Goal: Find specific page/section: Find specific page/section

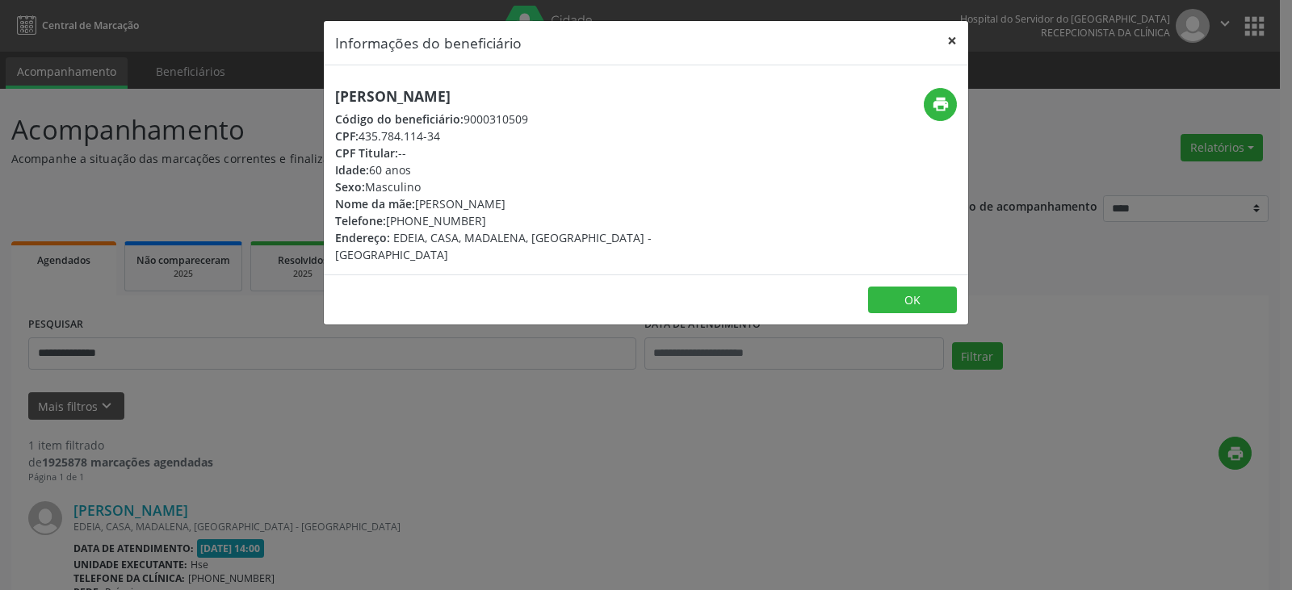
click at [956, 30] on button "×" at bounding box center [952, 41] width 32 height 40
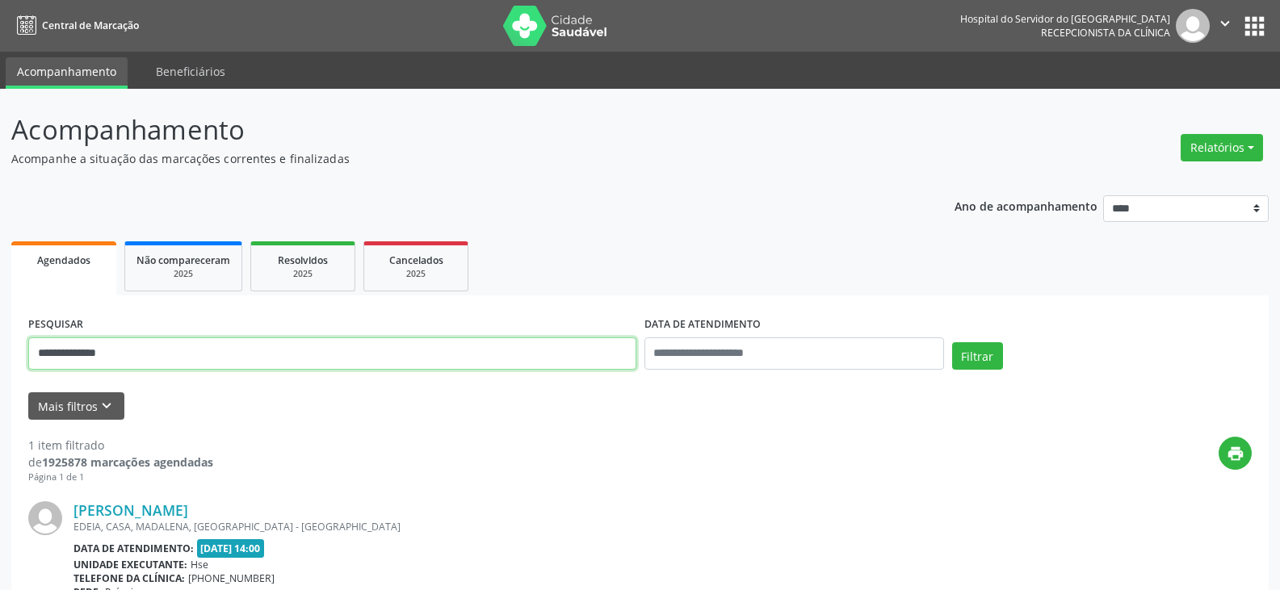
drag, startPoint x: 376, startPoint y: 363, endPoint x: 5, endPoint y: 363, distance: 371.6
click at [5, 363] on div "**********" at bounding box center [640, 424] width 1280 height 670
type input "**********"
click at [952, 342] on button "Filtrar" at bounding box center [977, 355] width 51 height 27
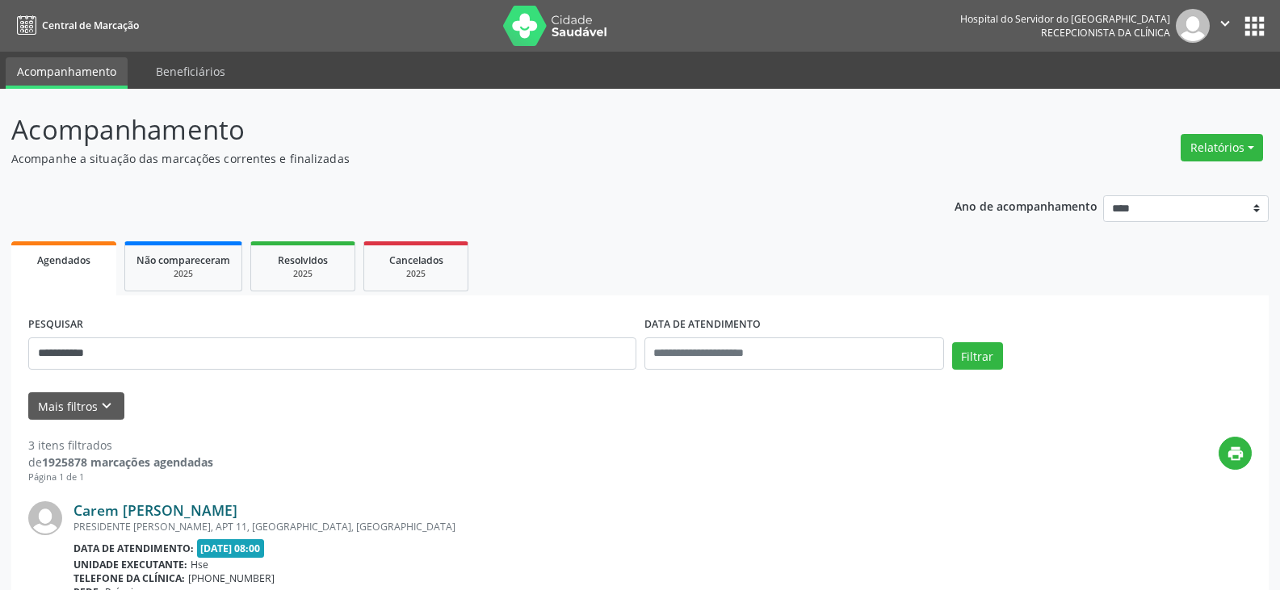
click at [174, 515] on link "Carem [PERSON_NAME]" at bounding box center [156, 511] width 164 height 18
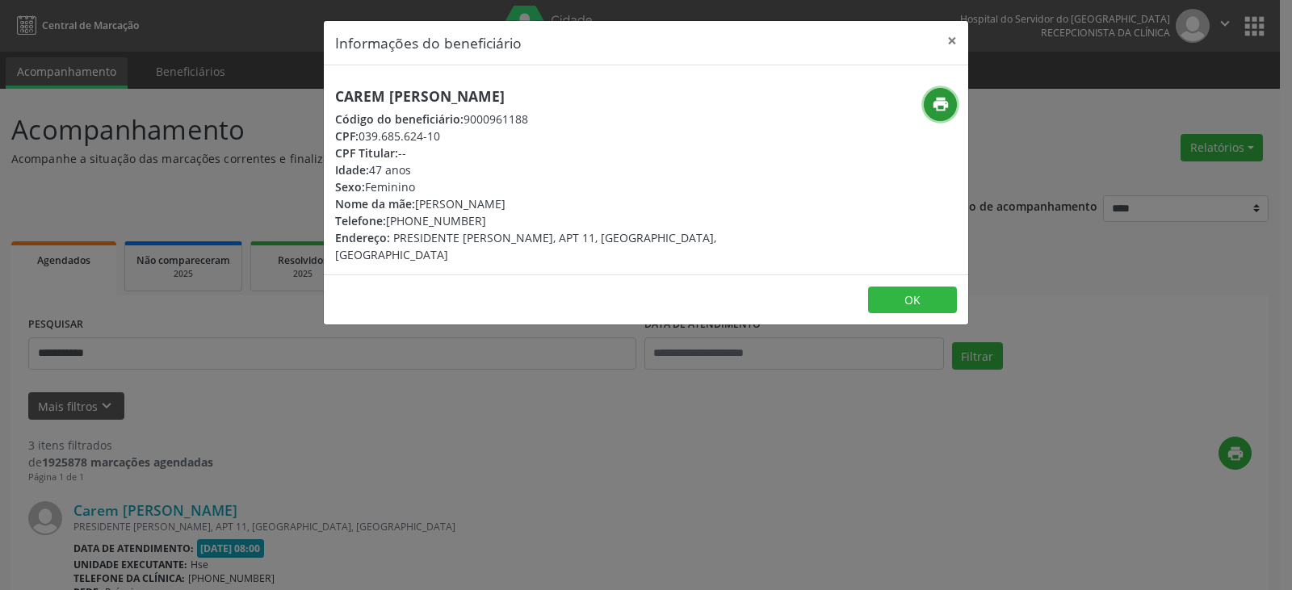
click at [937, 103] on icon "print" at bounding box center [941, 104] width 18 height 18
drag, startPoint x: 411, startPoint y: 222, endPoint x: 485, endPoint y: 222, distance: 73.5
click at [485, 222] on div "Telefone: [PHONE_NUMBER]" at bounding box center [538, 220] width 407 height 17
copy div "99561-0340"
click at [943, 44] on button "×" at bounding box center [952, 41] width 32 height 40
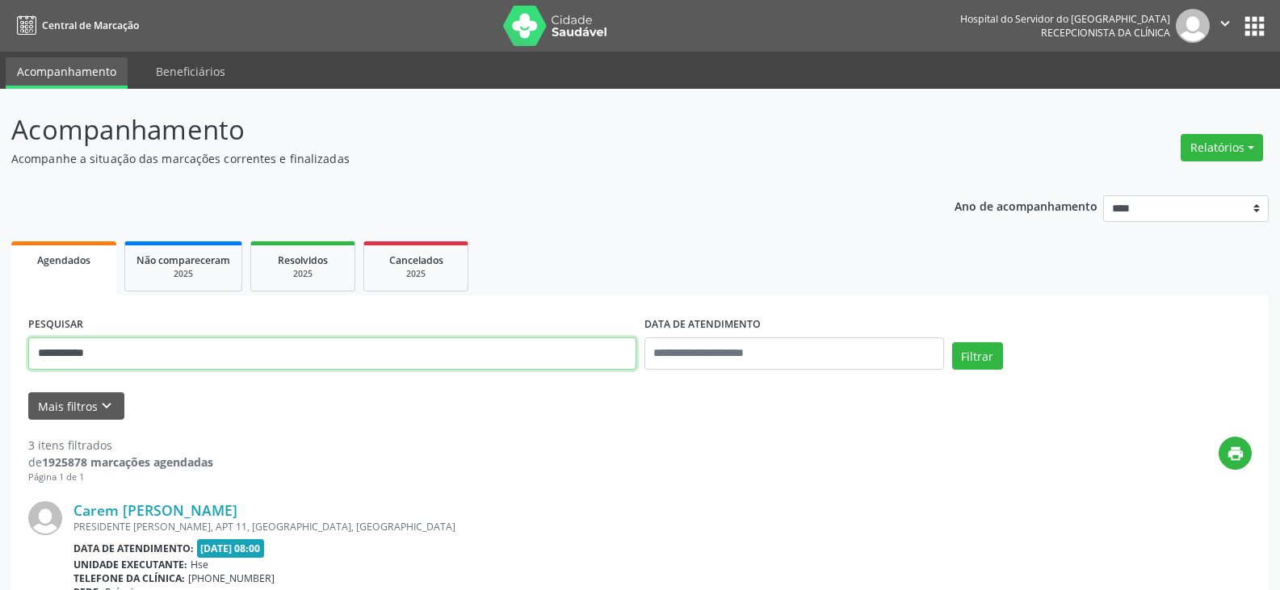
drag, startPoint x: 262, startPoint y: 357, endPoint x: 0, endPoint y: 350, distance: 261.8
type input "**********"
click at [952, 342] on button "Filtrar" at bounding box center [977, 355] width 51 height 27
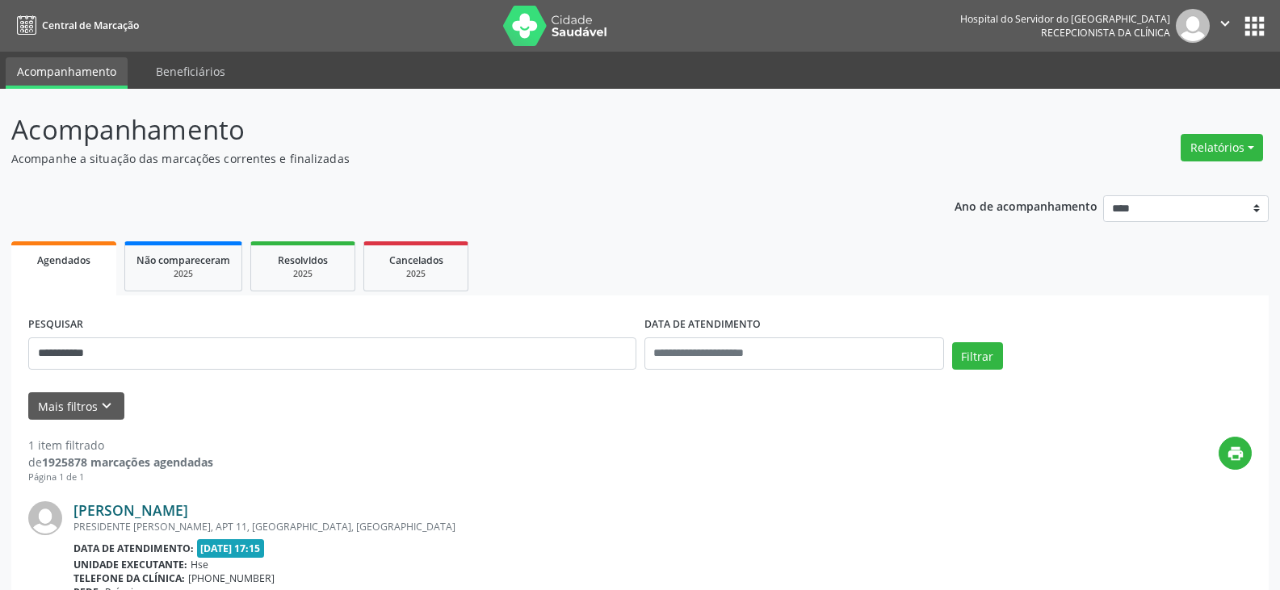
click at [183, 515] on link "[PERSON_NAME]" at bounding box center [131, 511] width 115 height 18
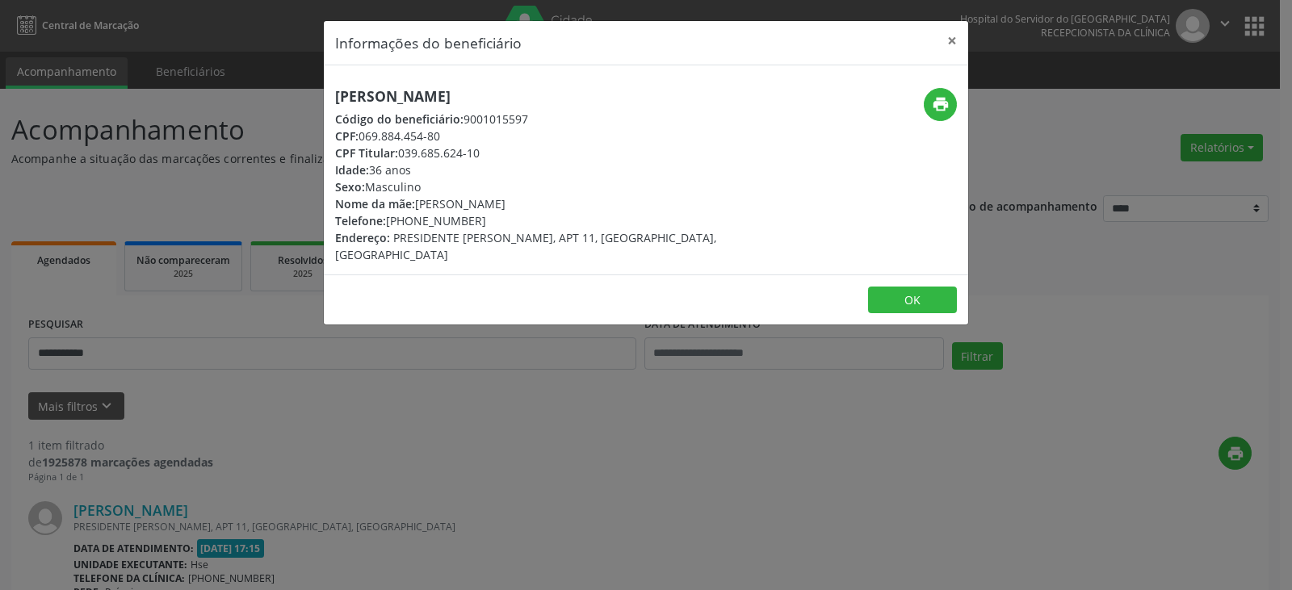
drag, startPoint x: 552, startPoint y: 98, endPoint x: 333, endPoint y: 98, distance: 219.7
click at [333, 98] on div "[PERSON_NAME] Código do beneficiário: 9001015597 CPF: 069.884.454-80 CPF Titula…" at bounding box center [539, 175] width 430 height 175
copy h5 "[PERSON_NAME]"
click at [935, 99] on icon "print" at bounding box center [941, 104] width 18 height 18
click at [953, 33] on button "×" at bounding box center [952, 41] width 32 height 40
